Goal: Navigation & Orientation: Go to known website

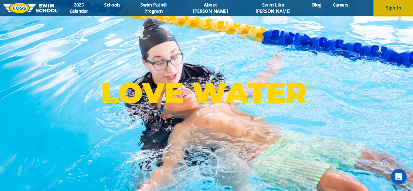
click at [378, 8] on button "Sign In" at bounding box center [393, 8] width 39 height 16
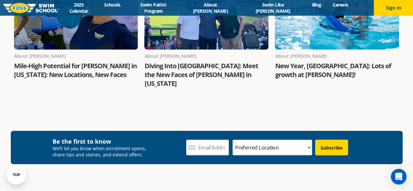
scroll to position [751, 0]
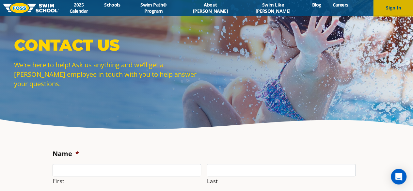
click at [393, 8] on button "Sign In" at bounding box center [393, 8] width 39 height 16
